Goal: Task Accomplishment & Management: Manage account settings

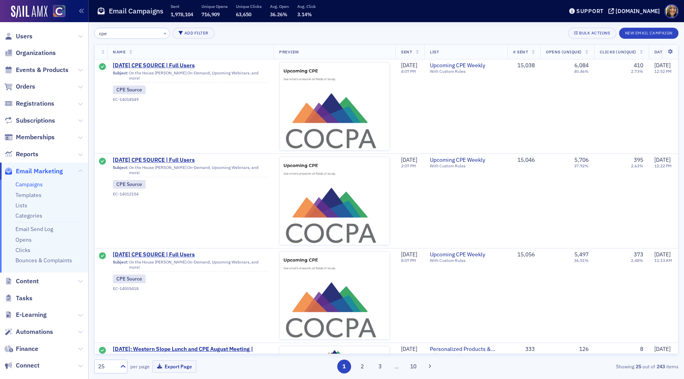
click at [23, 186] on link "Campaigns" at bounding box center [28, 184] width 27 height 7
click at [162, 33] on button "×" at bounding box center [165, 32] width 7 height 7
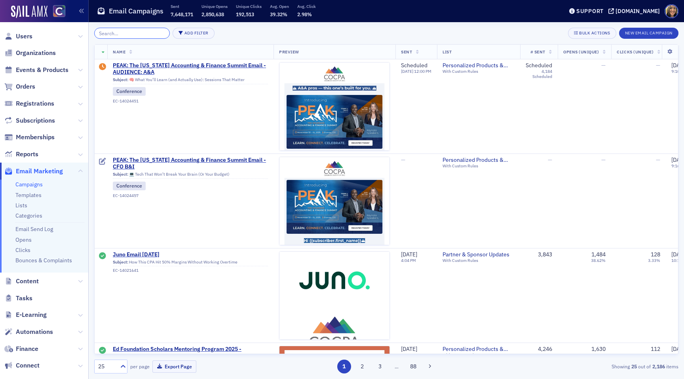
click at [148, 31] on input "search" at bounding box center [132, 33] width 76 height 11
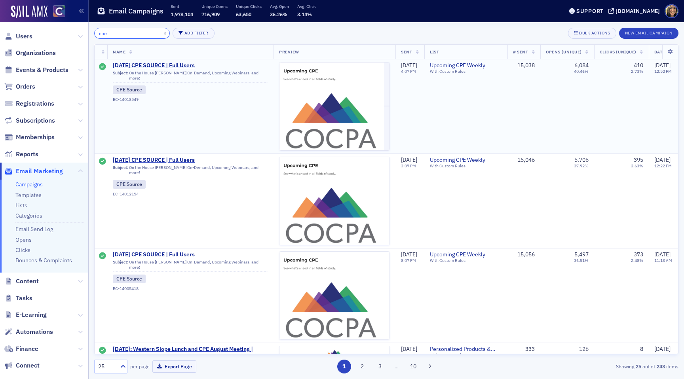
type input "cpe"
click at [167, 66] on span "9/7/2025 CPE SOURCE | Full Users" at bounding box center [190, 65] width 155 height 7
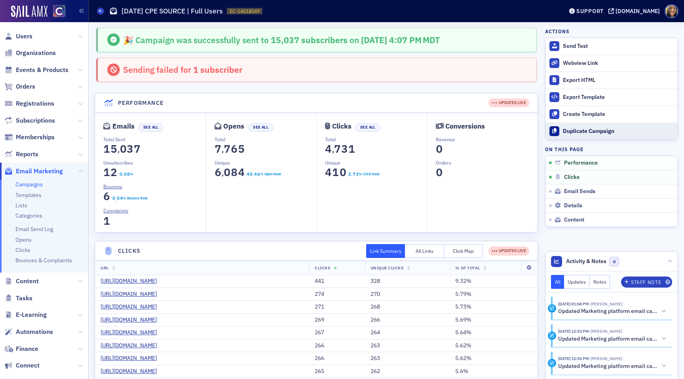
click at [584, 128] on div "Duplicate Campaign" at bounding box center [618, 131] width 111 height 7
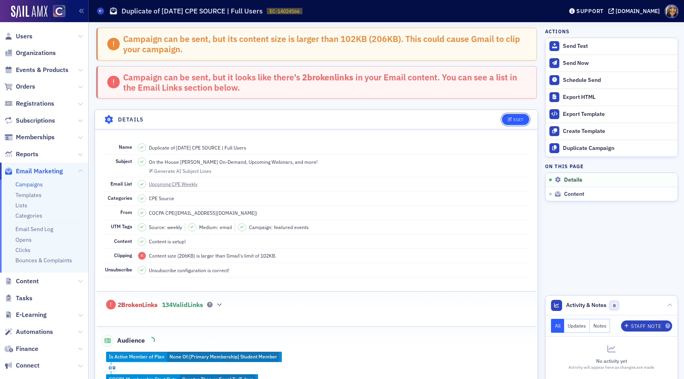
click at [520, 118] on div "Edit" at bounding box center [518, 120] width 10 height 4
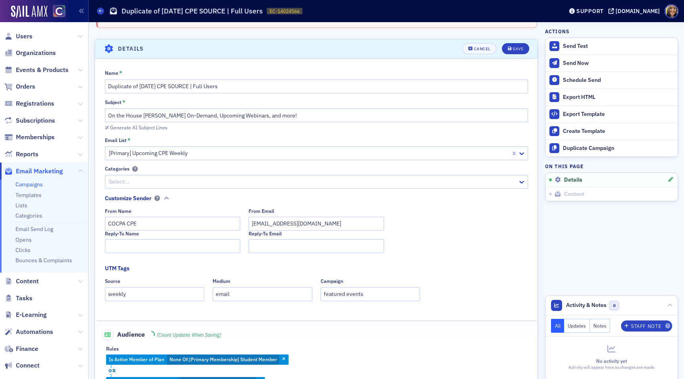
scroll to position [84, 0]
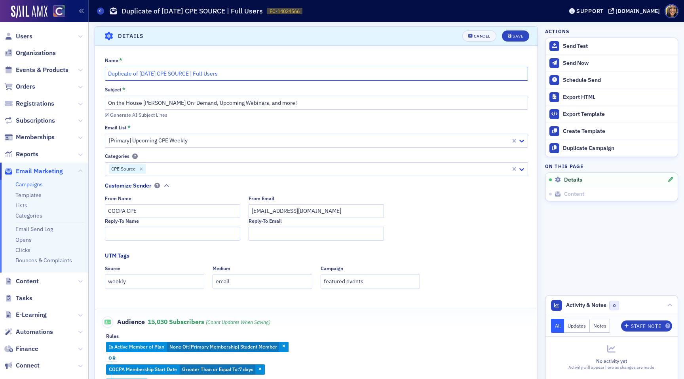
drag, startPoint x: 146, startPoint y: 72, endPoint x: 85, endPoint y: 71, distance: 61.4
click at [85, 71] on div "Users Organizations Events & Products Orders Registrations Subscriptions Member…" at bounding box center [342, 189] width 684 height 379
type input "9/14/2025 CPE SOURCE | Full Users"
click at [523, 34] on div "Save" at bounding box center [518, 36] width 11 height 4
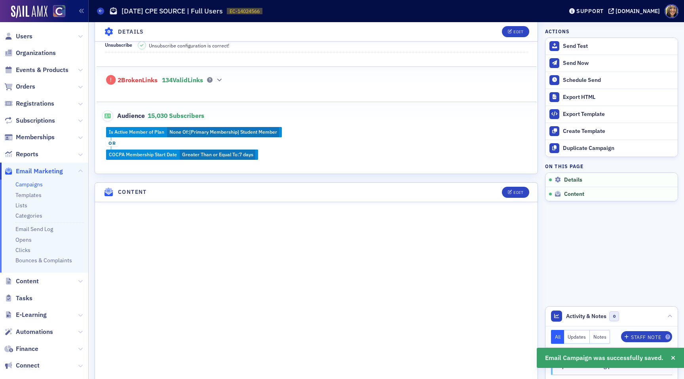
scroll to position [230, 0]
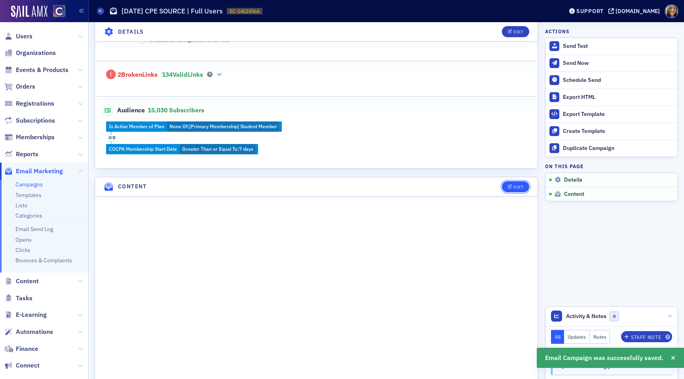
click at [522, 181] on div "Edit" at bounding box center [512, 186] width 33 height 11
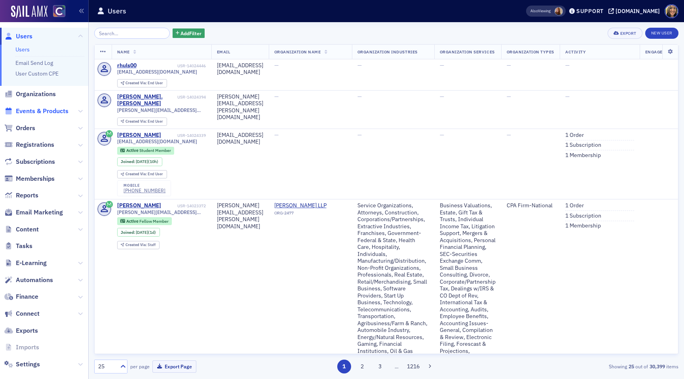
click at [41, 110] on span "Events & Products" at bounding box center [42, 111] width 53 height 9
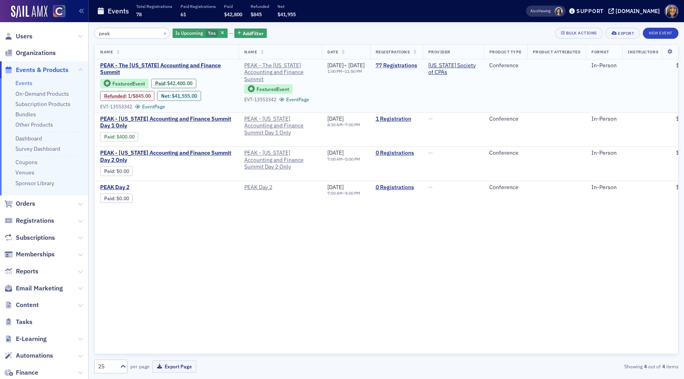
type input "peak"
click at [417, 66] on link "77 Registrations" at bounding box center [397, 65] width 42 height 7
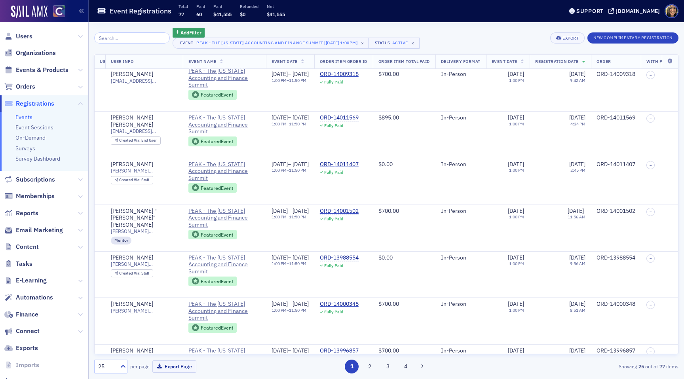
scroll to position [0, 136]
